Goal: Obtain resource: Download file/media

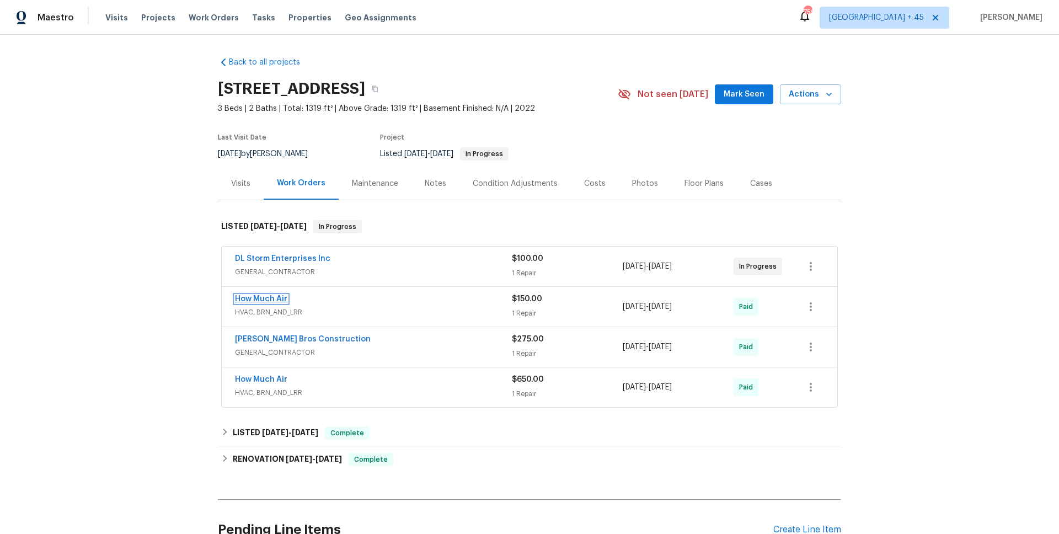
click at [279, 301] on link "How Much Air" at bounding box center [261, 299] width 52 height 8
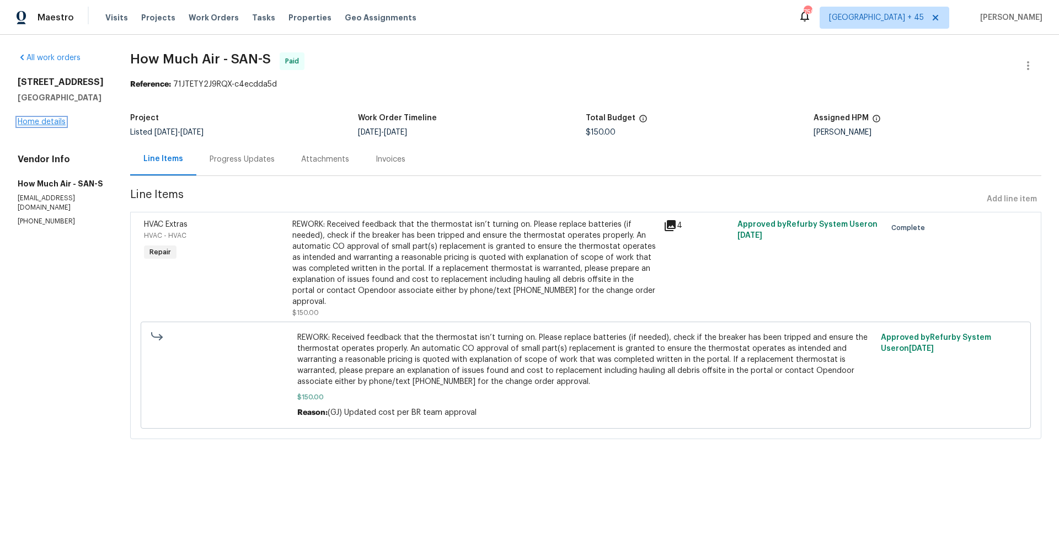
click at [56, 123] on link "Home details" at bounding box center [42, 122] width 48 height 8
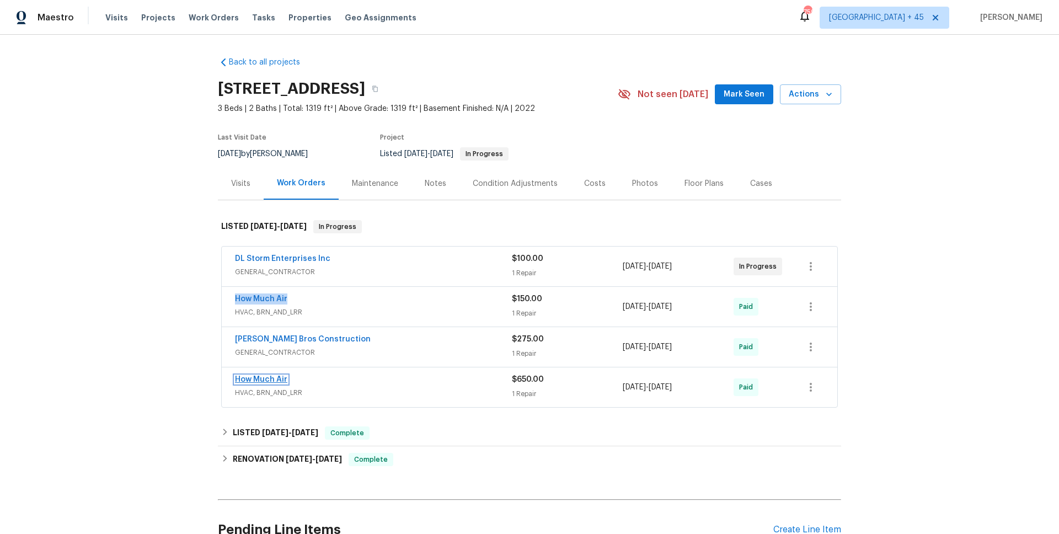
click at [263, 379] on link "How Much Air" at bounding box center [261, 380] width 52 height 8
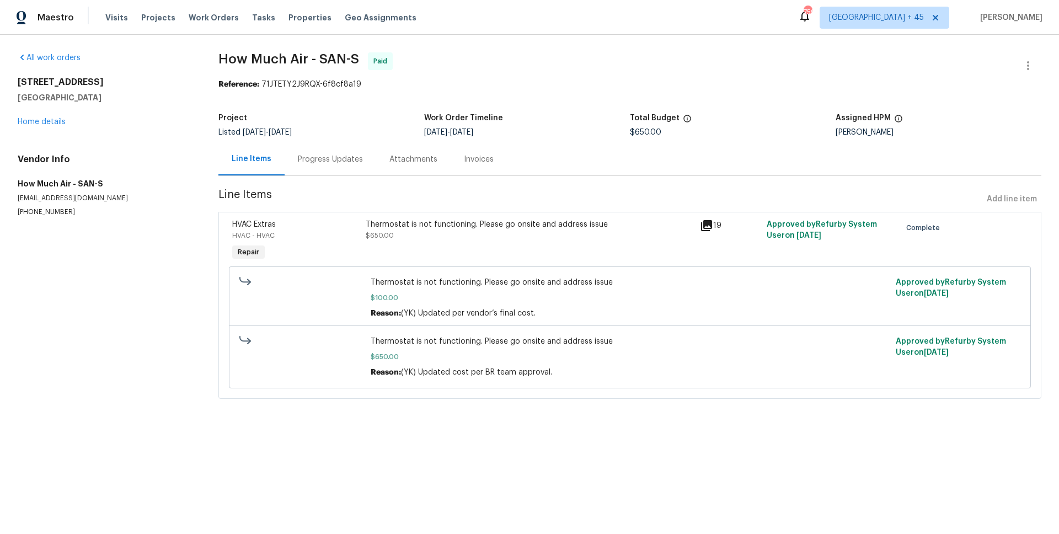
click at [351, 165] on div "Progress Updates" at bounding box center [331, 159] width 92 height 33
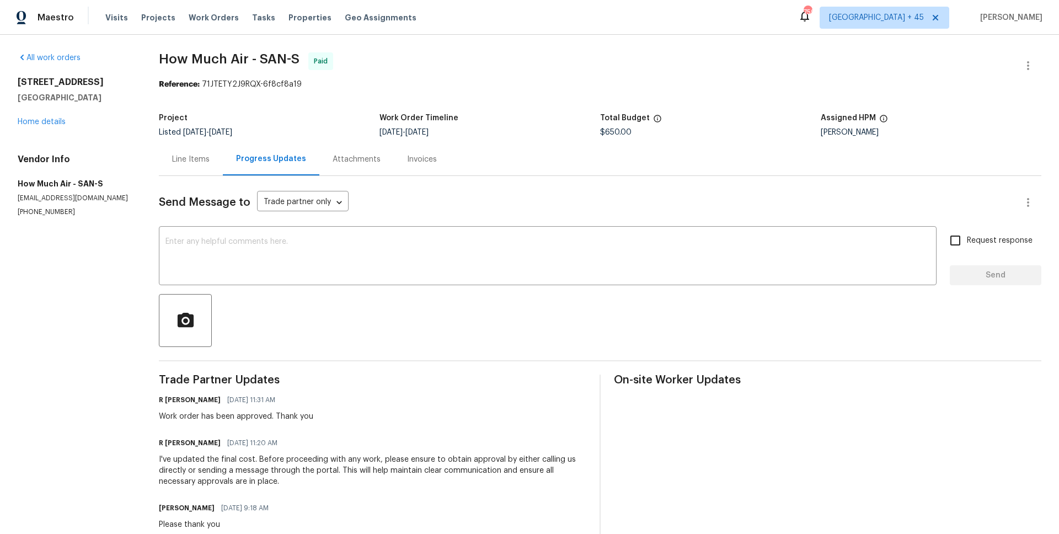
click at [459, 167] on div "Line Items Progress Updates Attachments Invoices" at bounding box center [600, 159] width 882 height 33
click at [407, 163] on div "Invoices" at bounding box center [422, 159] width 30 height 11
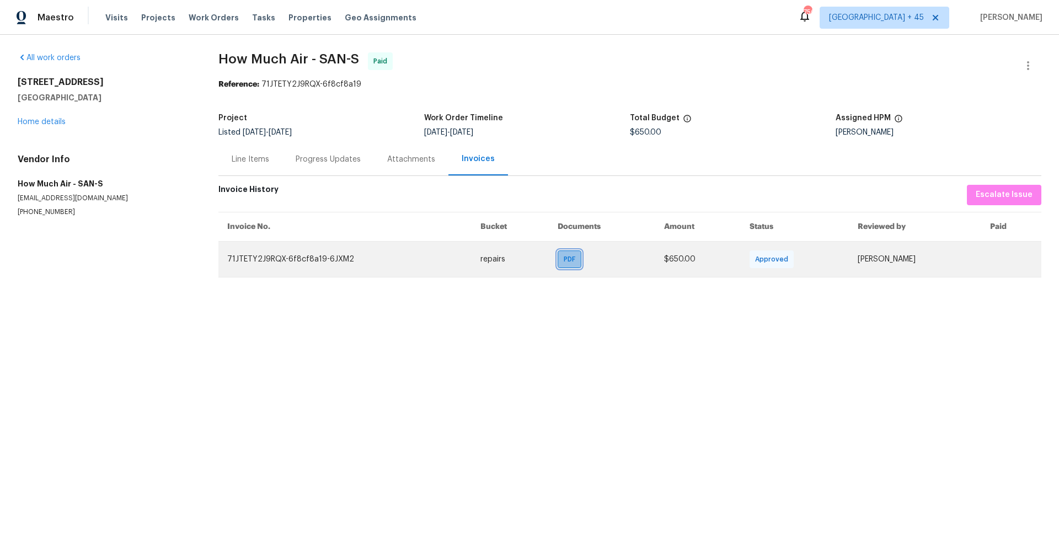
click at [558, 263] on div "PDF" at bounding box center [570, 259] width 24 height 18
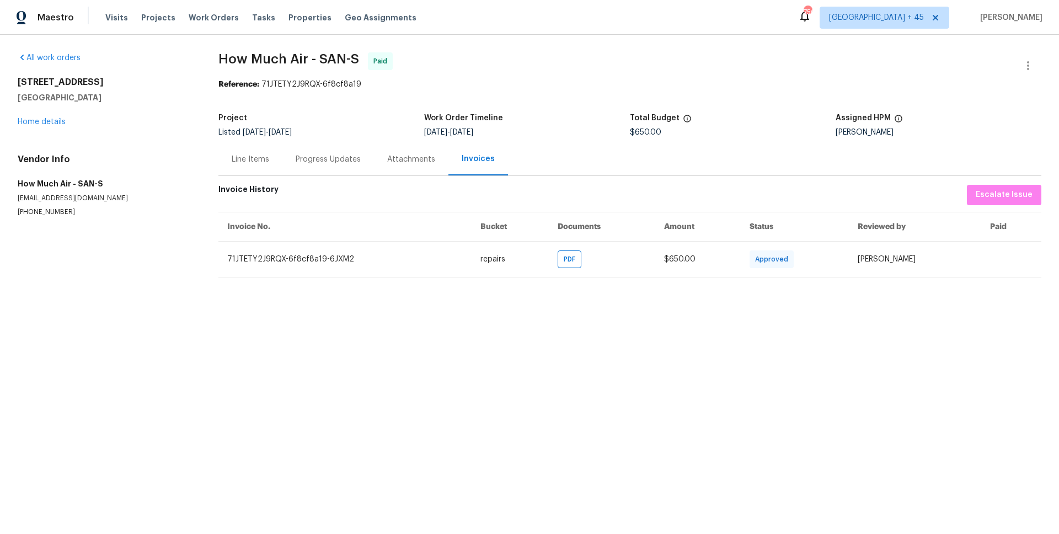
click at [316, 161] on div "Progress Updates" at bounding box center [328, 159] width 65 height 11
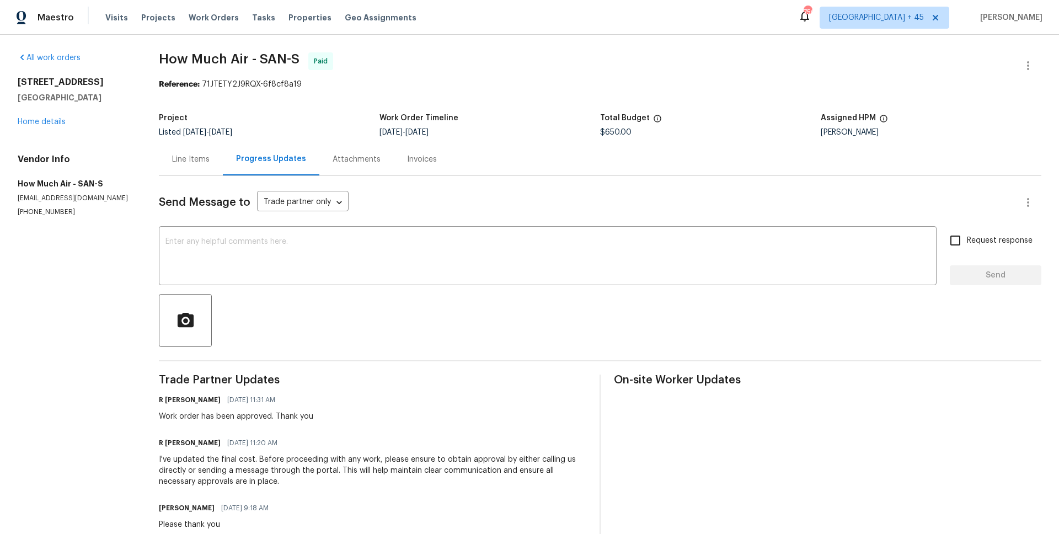
click at [196, 154] on div "Line Items" at bounding box center [191, 159] width 38 height 11
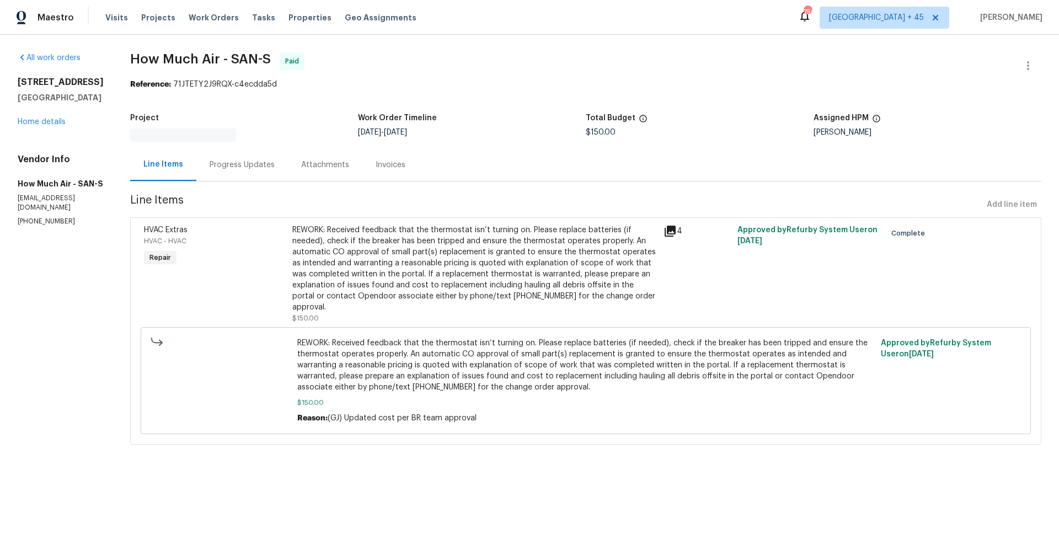
click at [228, 169] on div "Progress Updates" at bounding box center [242, 164] width 65 height 11
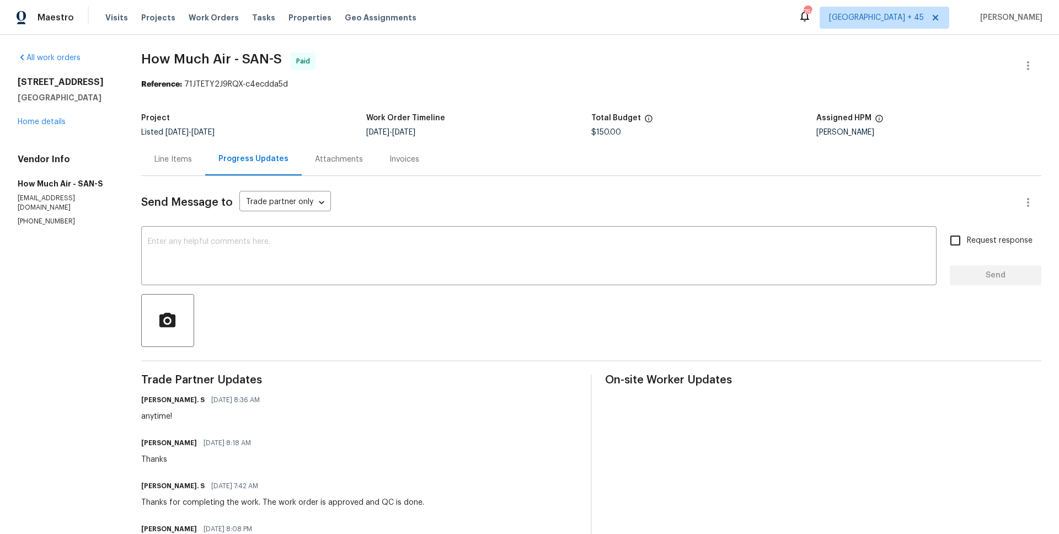
click at [389, 164] on div "Invoices" at bounding box center [404, 159] width 30 height 11
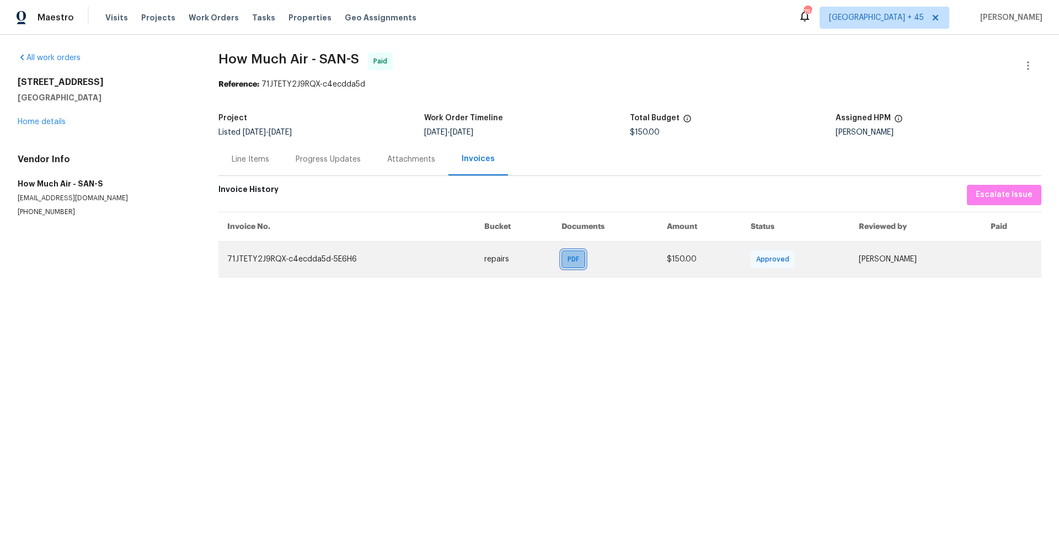
click at [567, 261] on span "PDF" at bounding box center [575, 259] width 16 height 11
